Goal: Information Seeking & Learning: Check status

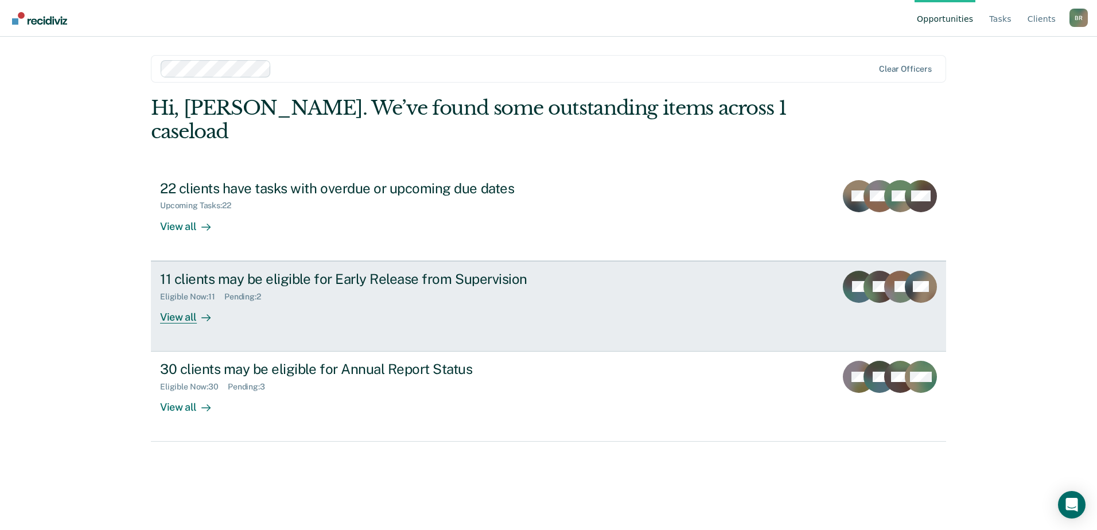
click at [403, 287] on div "Eligible Now : 11 Pending : 2" at bounding box center [361, 294] width 403 height 14
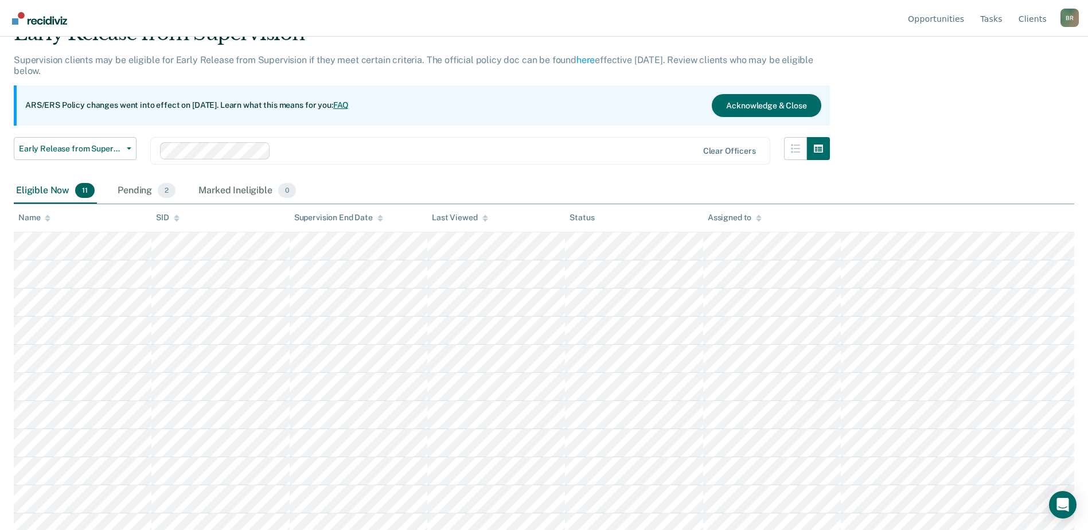
scroll to position [69, 0]
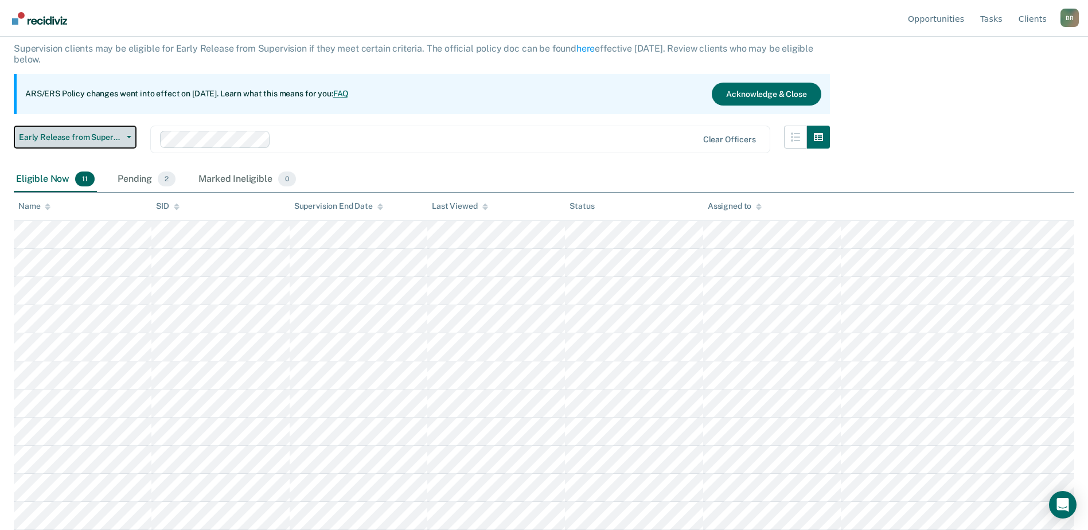
click at [131, 139] on button "Early Release from Supervision" at bounding box center [75, 137] width 123 height 23
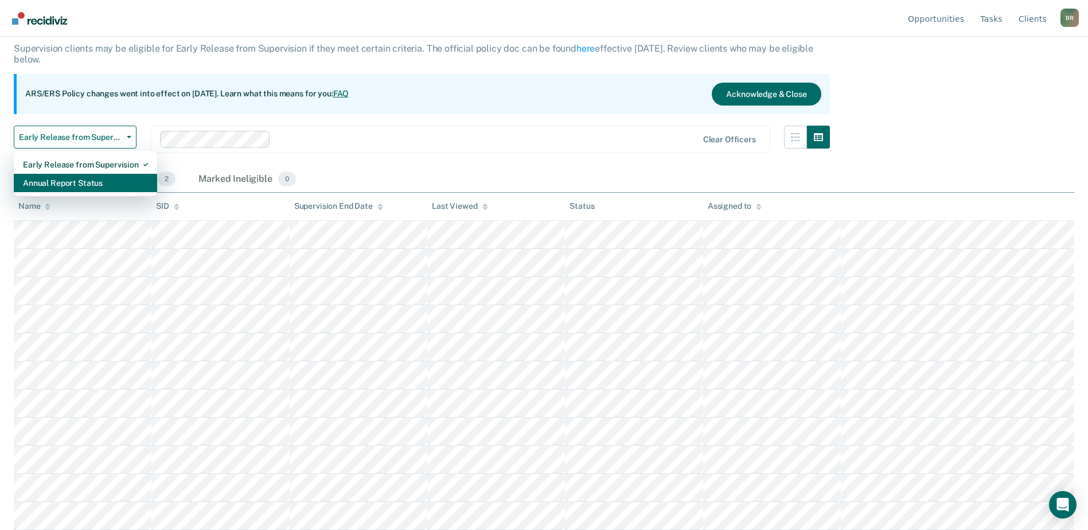
click at [59, 183] on div "Annual Report Status" at bounding box center [85, 183] width 125 height 18
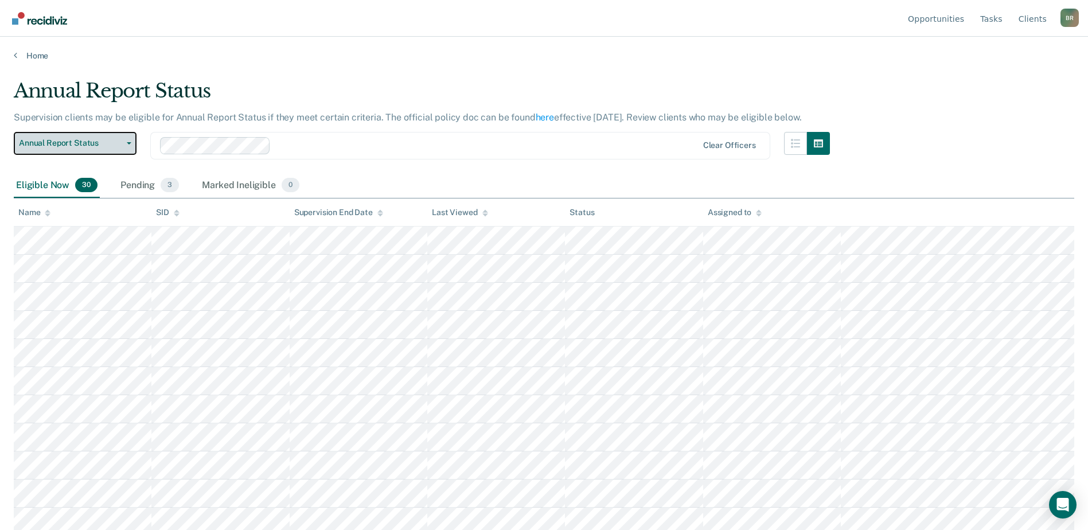
drag, startPoint x: 132, startPoint y: 141, endPoint x: 103, endPoint y: 167, distance: 39.0
click at [131, 142] on button "Annual Report Status" at bounding box center [75, 143] width 123 height 23
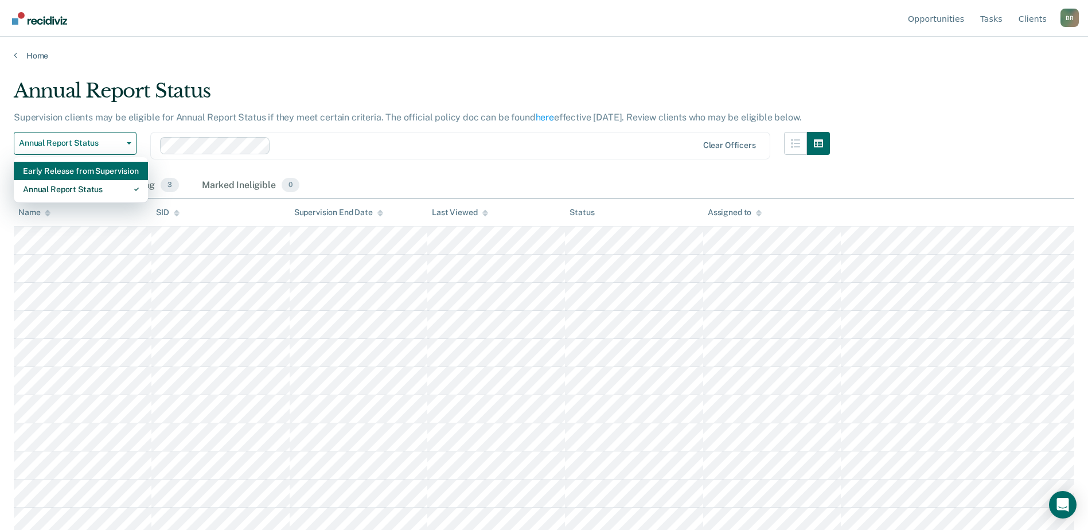
drag, startPoint x: 53, startPoint y: 170, endPoint x: 88, endPoint y: 196, distance: 43.0
click at [53, 171] on div "Early Release from Supervision" at bounding box center [81, 171] width 116 height 18
